Goal: Ask a question

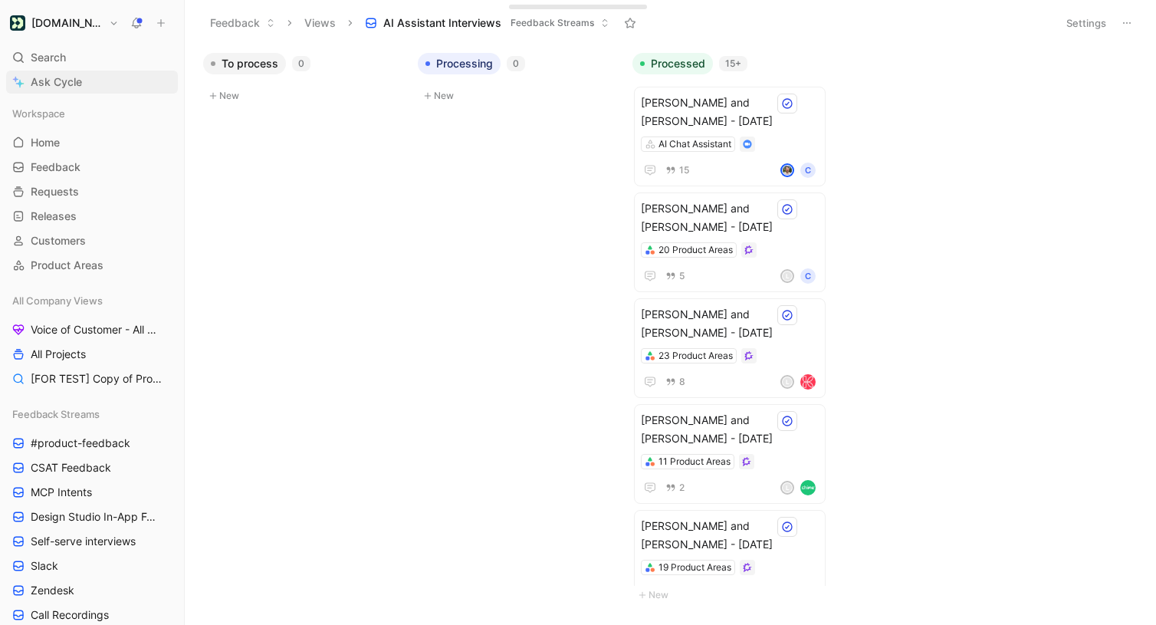
click at [107, 80] on link "Ask Cycle" at bounding box center [92, 82] width 172 height 23
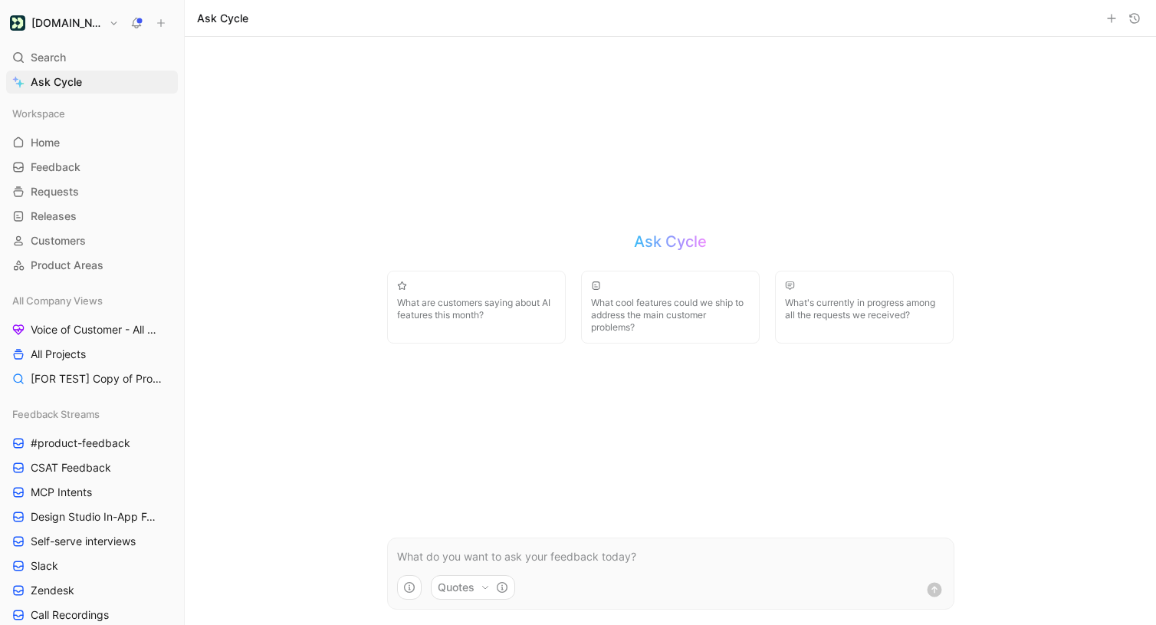
click at [538, 563] on p at bounding box center [671, 557] width 548 height 18
click at [643, 557] on p "what do people say they want to analyze when ti comes to AI?" at bounding box center [671, 557] width 548 height 18
click at [729, 556] on p "what do people say they want to analyze when it comes to AI?" at bounding box center [671, 557] width 548 height 18
click at [934, 596] on use "submit" at bounding box center [934, 589] width 15 height 15
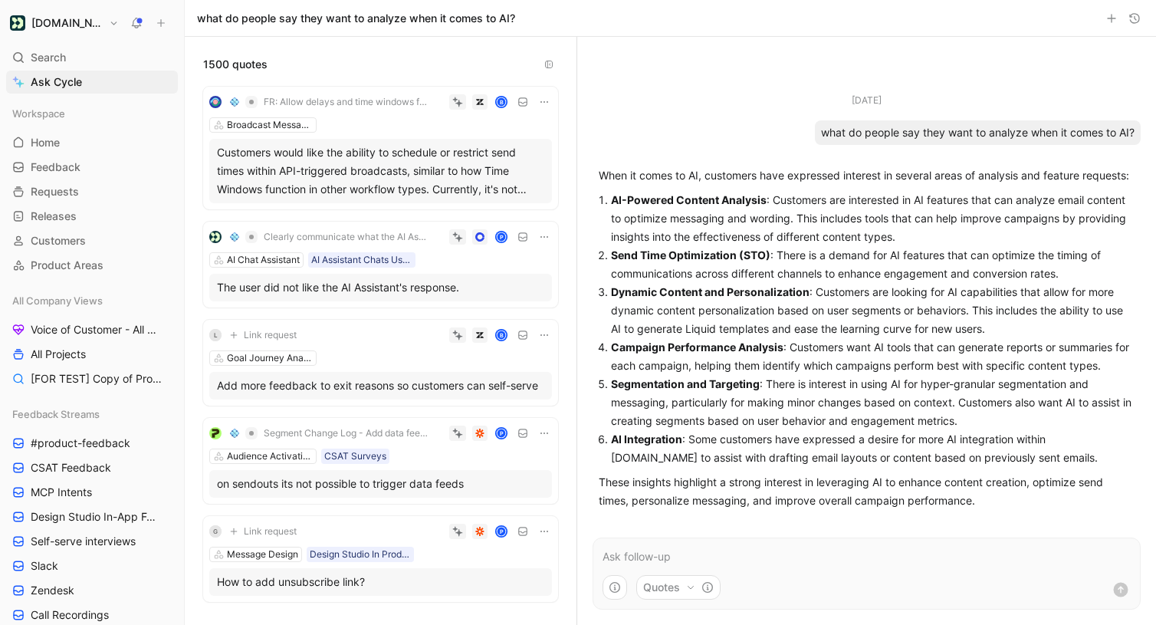
click at [643, 568] on form "Quotes" at bounding box center [867, 574] width 548 height 72
click at [647, 559] on p at bounding box center [867, 557] width 528 height 18
click at [826, 555] on p "Can you add frequency to these as well?" at bounding box center [867, 557] width 528 height 18
click at [1122, 586] on use "submit" at bounding box center [1121, 590] width 15 height 15
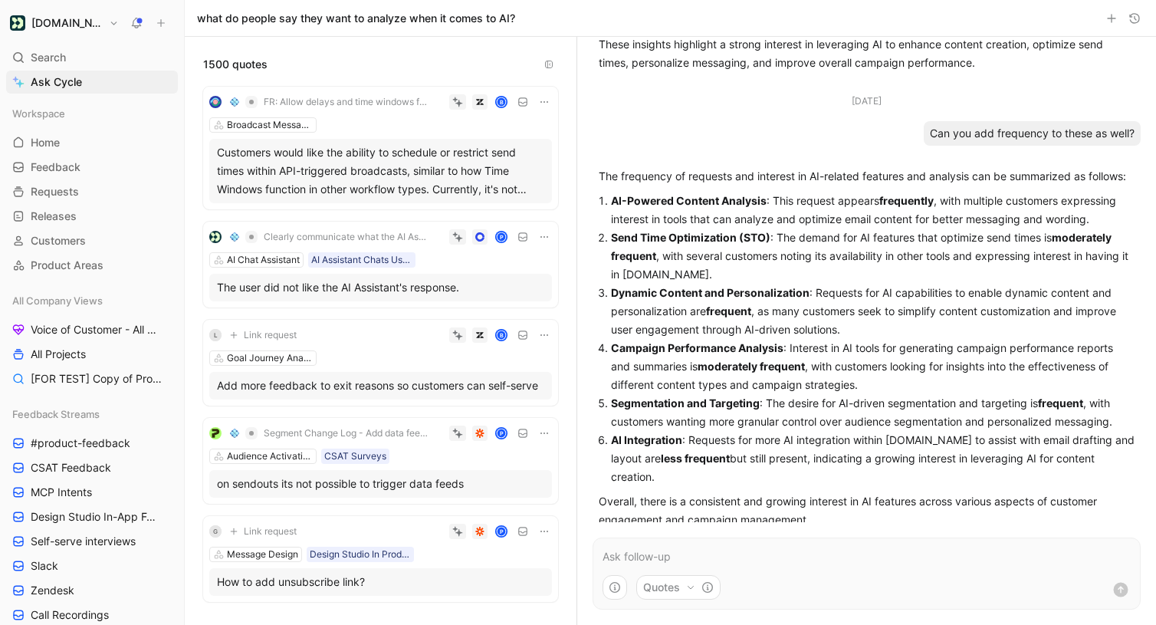
scroll to position [381, 0]
click at [857, 377] on p "Campaign Performance Analysis : Interest in AI tools for generating campaign pe…" at bounding box center [873, 367] width 524 height 55
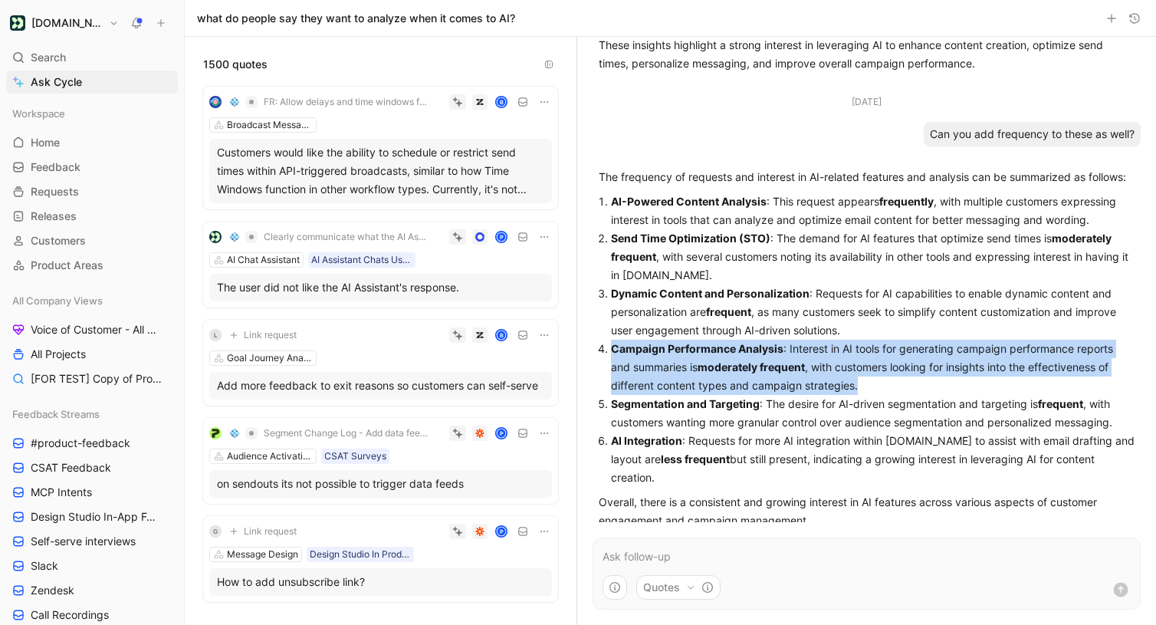
click at [857, 377] on p "Campaign Performance Analysis : Interest in AI tools for generating campaign pe…" at bounding box center [873, 367] width 524 height 55
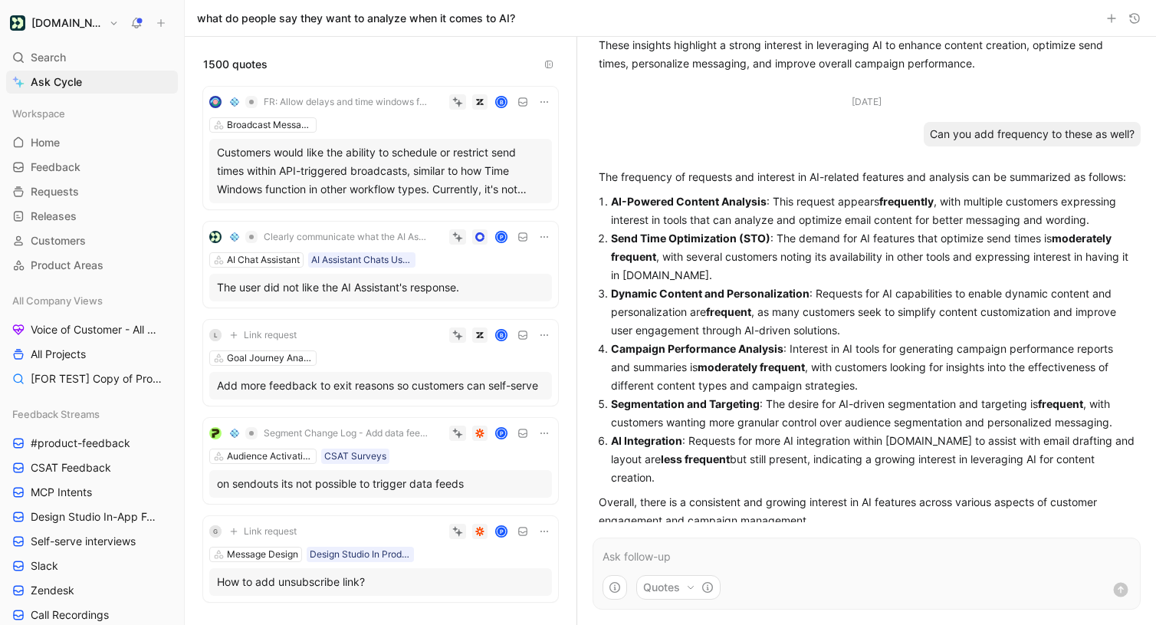
click at [843, 423] on p "Segmentation and Targeting : The desire for AI-driven segmentation and targetin…" at bounding box center [873, 413] width 524 height 37
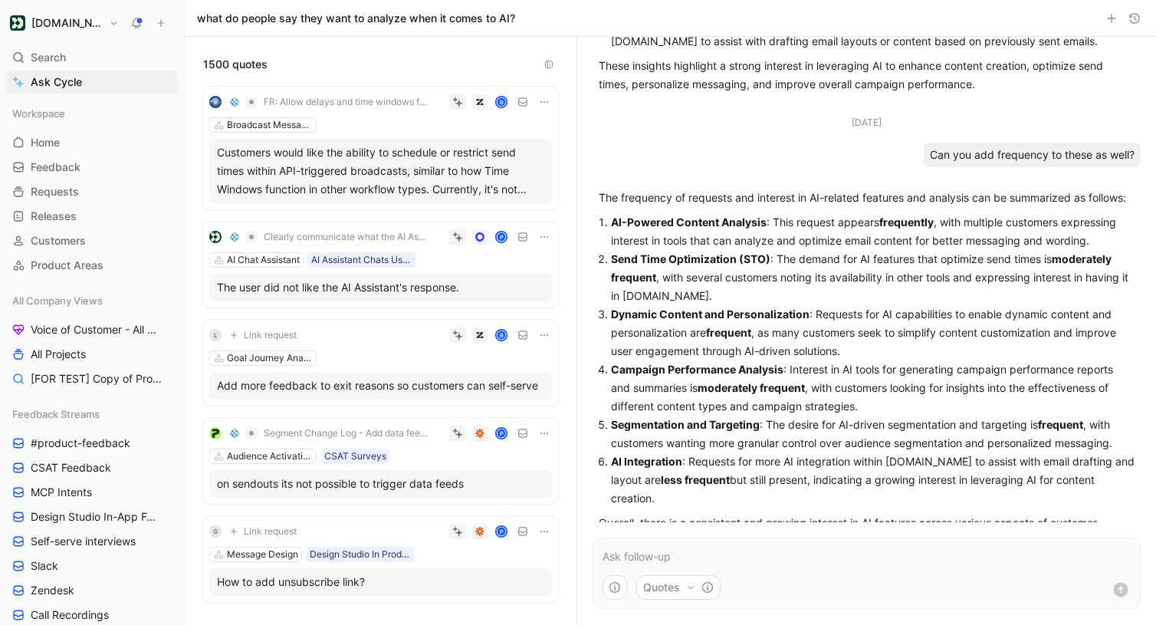
scroll to position [401, 0]
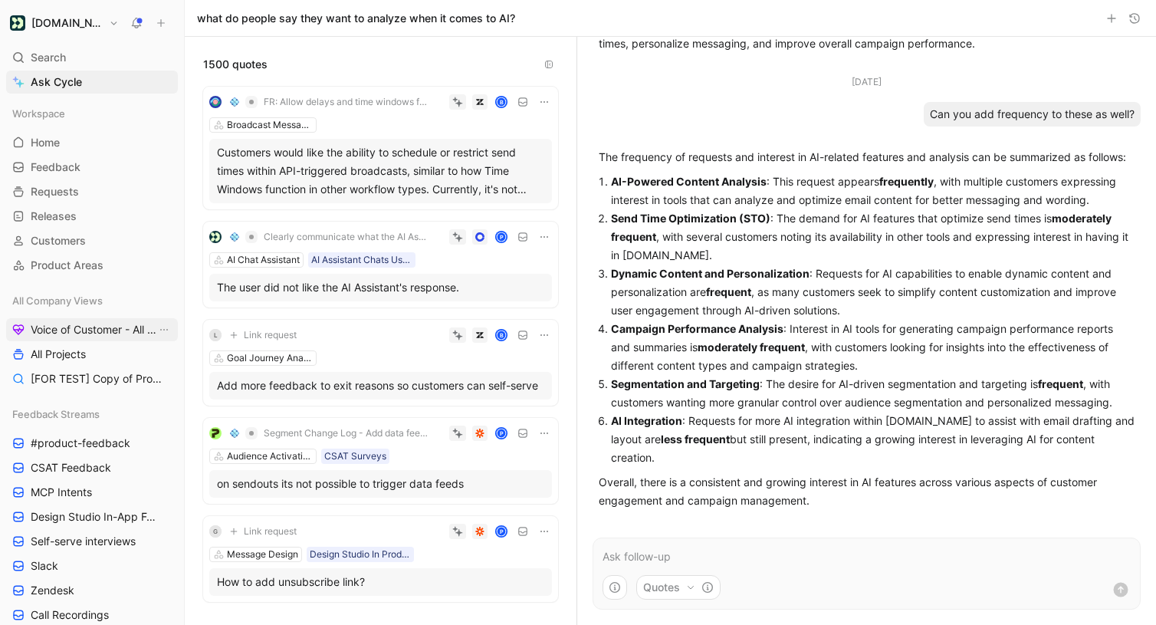
click at [74, 325] on span "Voice of Customer - All Areas" at bounding box center [94, 329] width 126 height 15
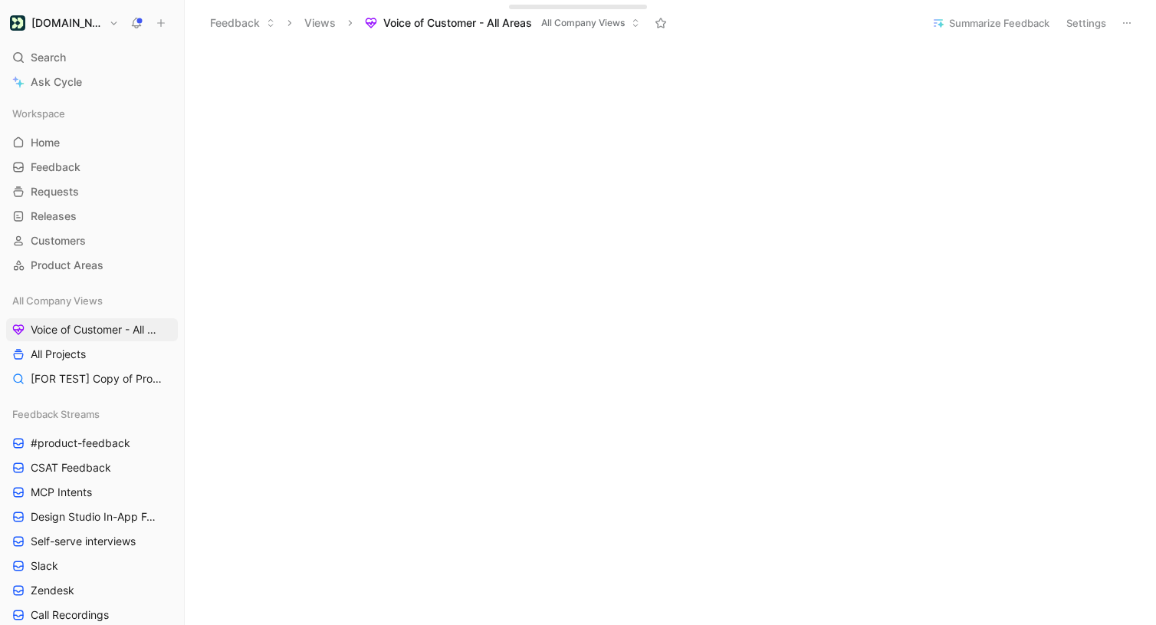
scroll to position [256, 0]
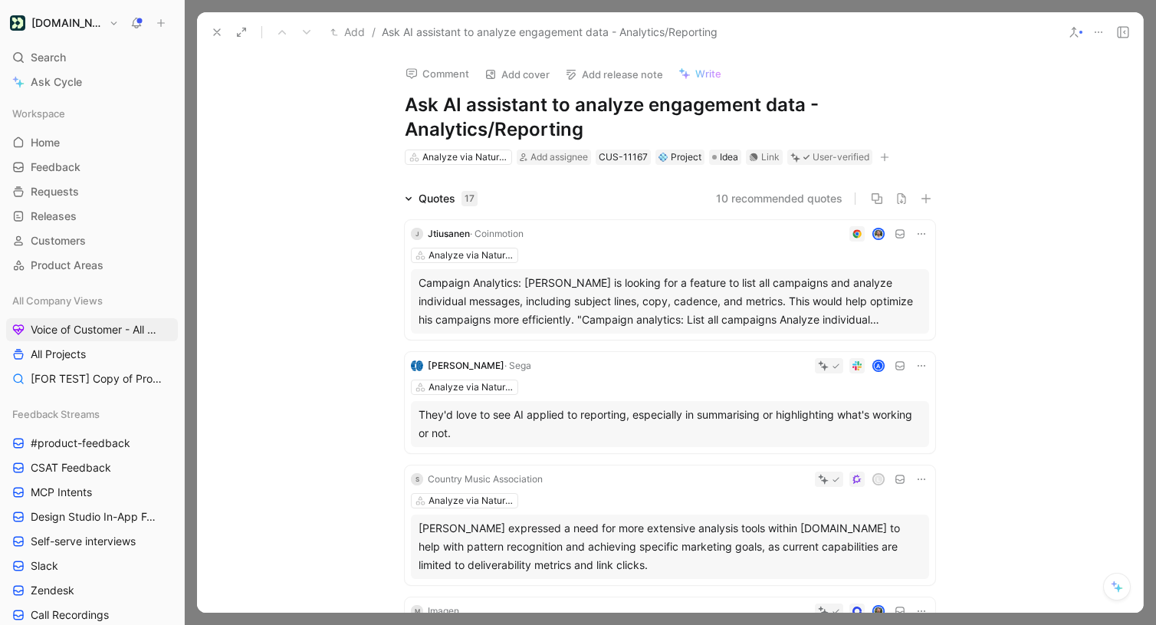
click at [219, 27] on icon at bounding box center [217, 32] width 12 height 12
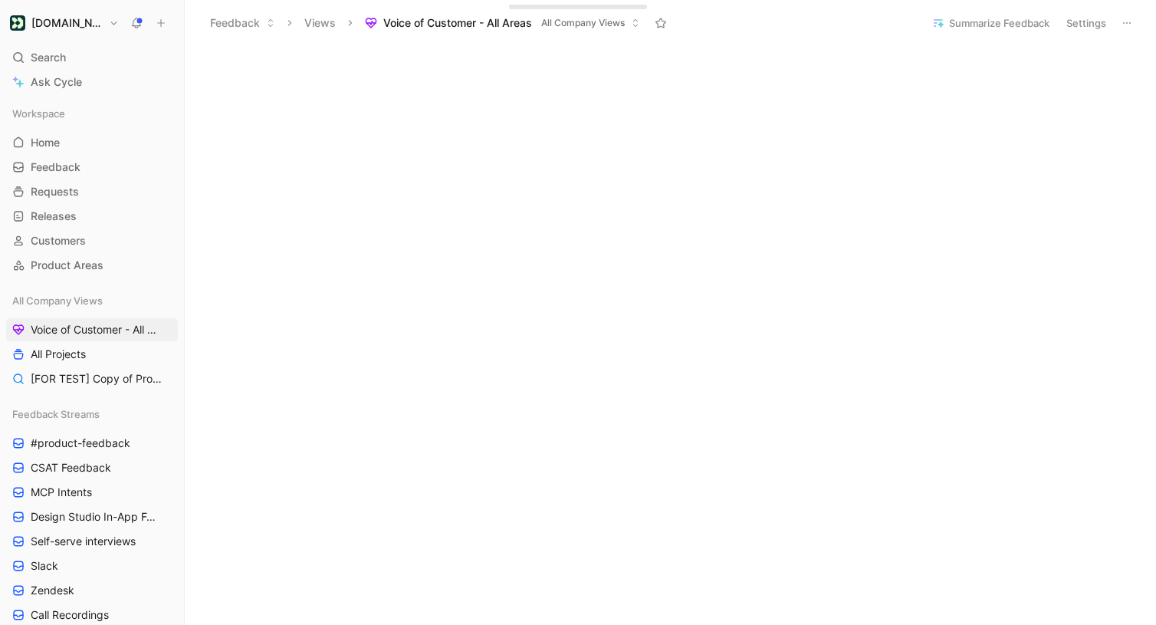
scroll to position [328, 0]
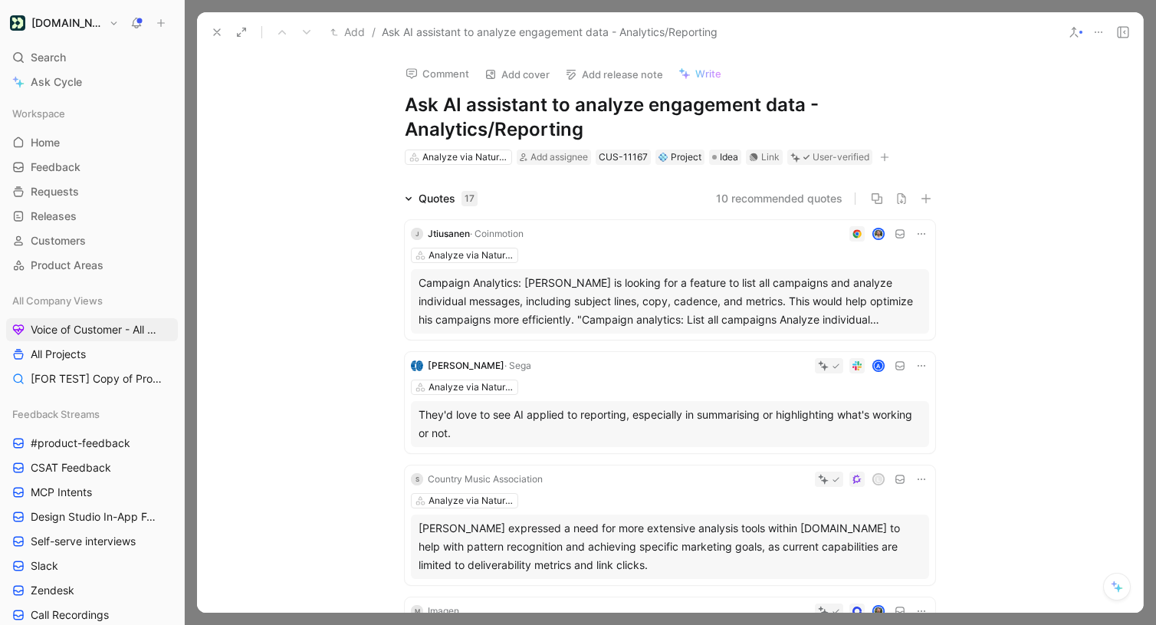
click at [1096, 29] on icon at bounding box center [1099, 32] width 12 height 12
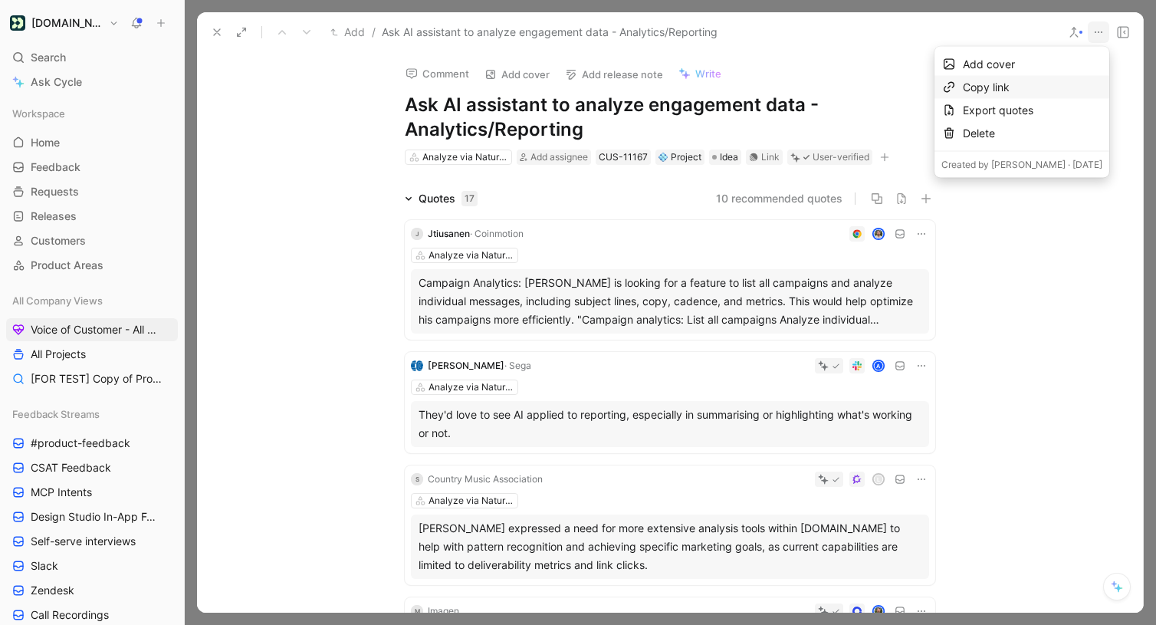
click at [1026, 83] on div "Copy link" at bounding box center [1033, 87] width 140 height 18
